Goal: Transaction & Acquisition: Purchase product/service

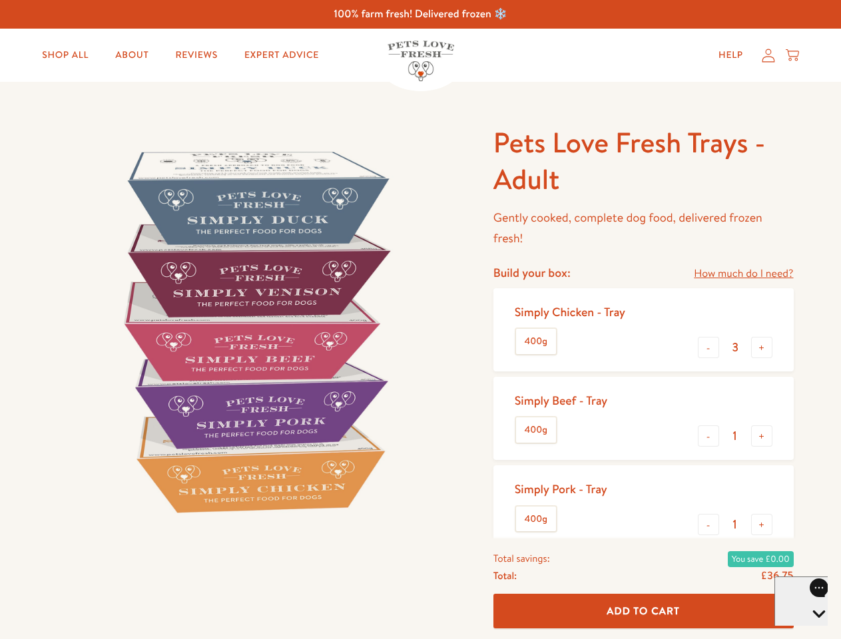
click at [420, 320] on img at bounding box center [255, 332] width 414 height 414
click at [743, 274] on link "How much do I need?" at bounding box center [743, 274] width 99 height 18
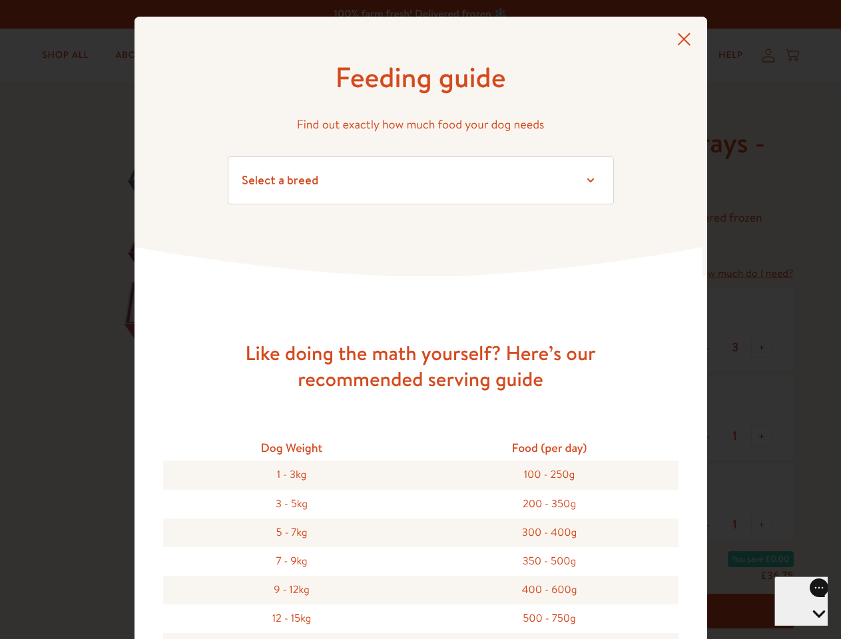
click at [709, 348] on div "Feeding guide Find out exactly how much food your dog needs Select a breed Affe…" at bounding box center [420, 319] width 841 height 639
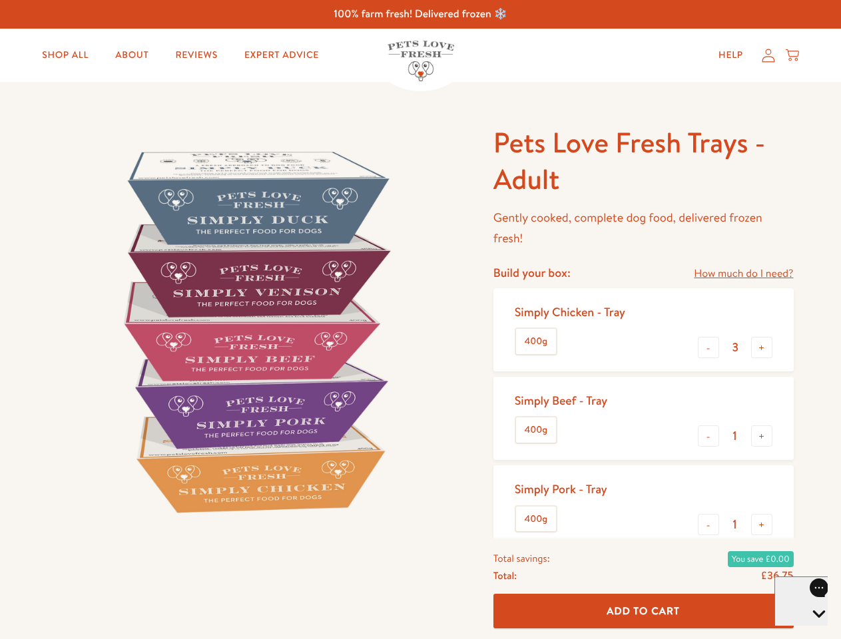
click at [762, 348] on button "+" at bounding box center [761, 347] width 21 height 21
type input "4"
click at [709, 436] on button "-" at bounding box center [708, 436] width 21 height 21
click at [762, 436] on button "+" at bounding box center [761, 436] width 21 height 21
type input "1"
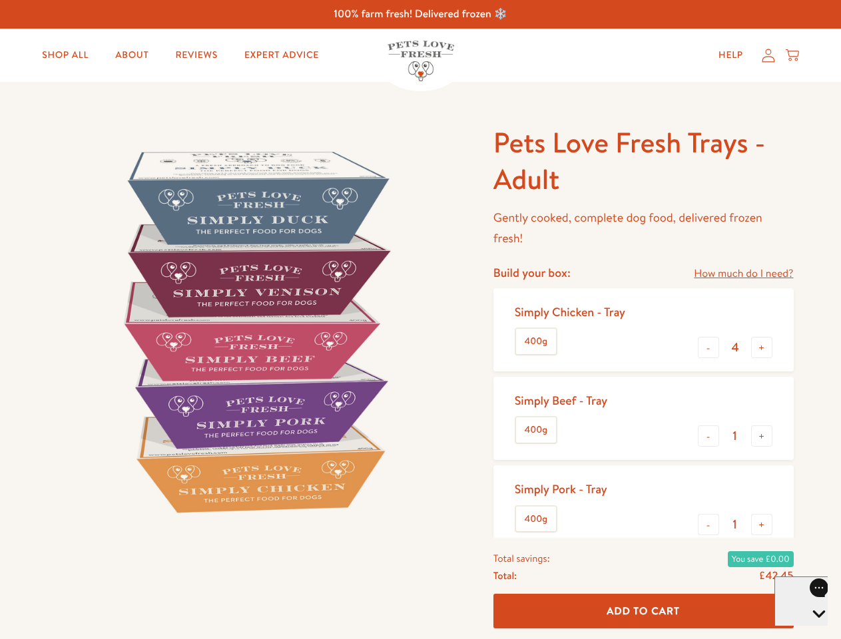
click at [709, 525] on button "-" at bounding box center [708, 524] width 21 height 21
click at [762, 525] on button "+" at bounding box center [761, 524] width 21 height 21
type input "1"
click at [643, 612] on span "Add To Cart" at bounding box center [643, 611] width 73 height 14
click at [813, 631] on icon "Open gorgias live chat" at bounding box center [819, 637] width 13 height 13
